Goal: Check status: Check status

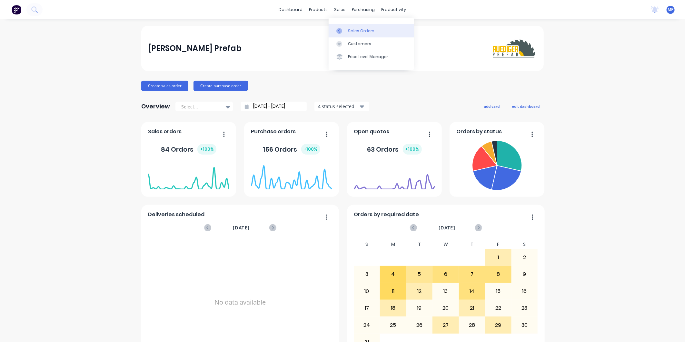
click at [342, 31] on div at bounding box center [341, 31] width 10 height 6
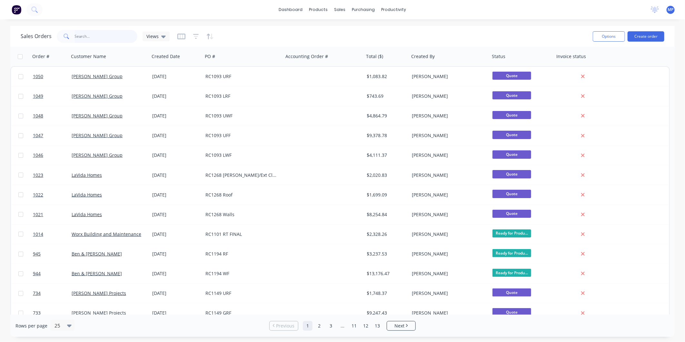
click at [79, 39] on input "text" at bounding box center [106, 36] width 63 height 13
type input "raw"
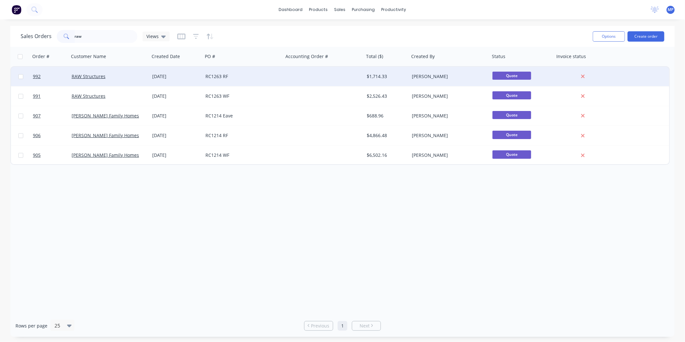
click at [242, 79] on div "RC1263 RF" at bounding box center [243, 76] width 81 height 19
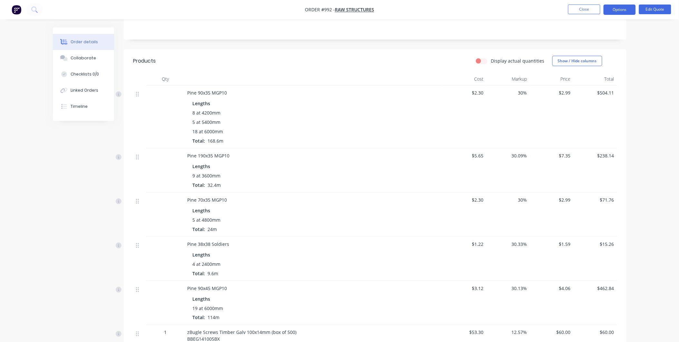
scroll to position [107, 0]
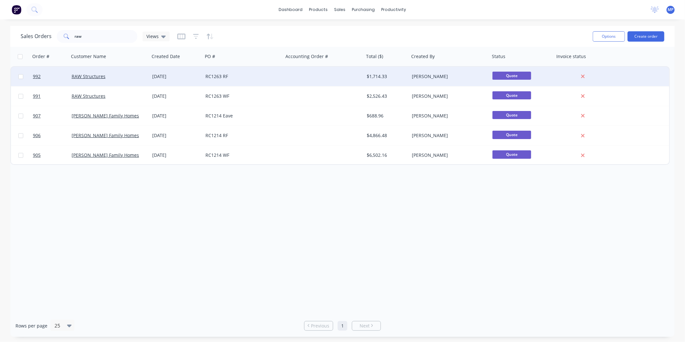
click at [257, 78] on div "RC1263 RF" at bounding box center [241, 76] width 72 height 6
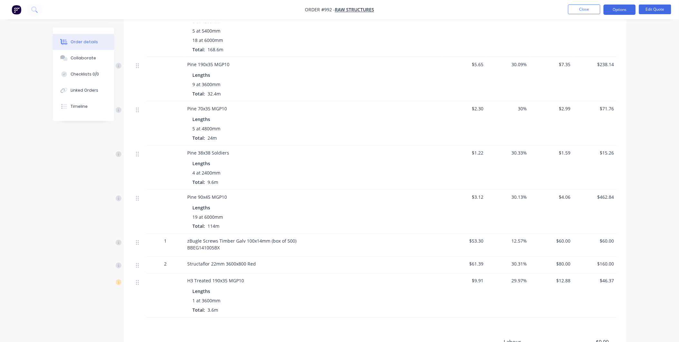
scroll to position [72, 0]
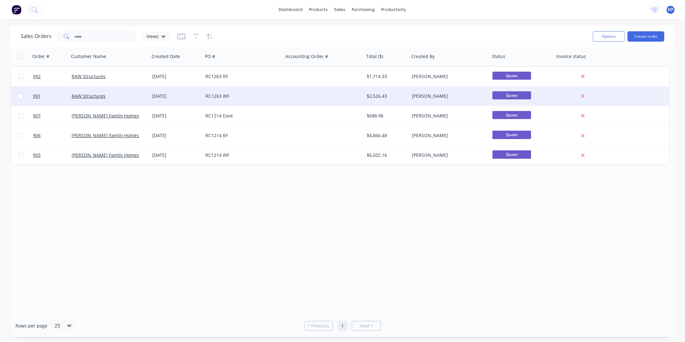
click at [215, 95] on div "RC1263 WF" at bounding box center [241, 96] width 72 height 6
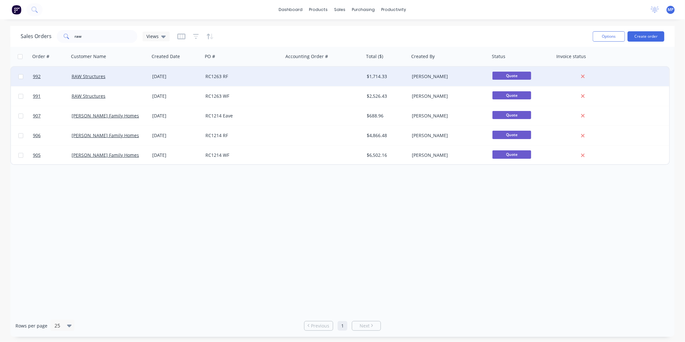
click at [245, 77] on div "RC1263 RF" at bounding box center [241, 76] width 72 height 6
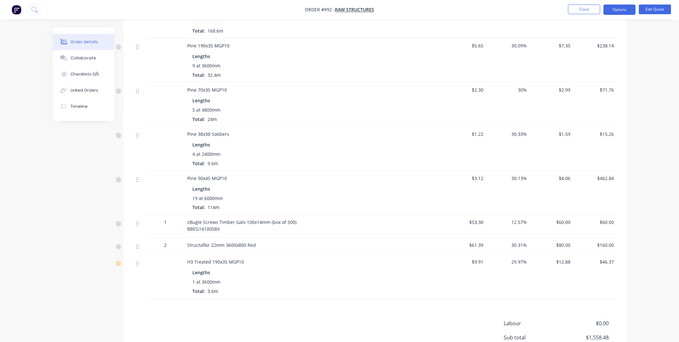
scroll to position [234, 0]
